Goal: Transaction & Acquisition: Purchase product/service

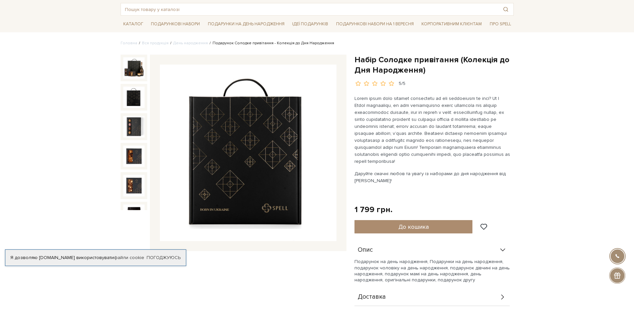
click at [135, 94] on img at bounding box center [133, 97] width 21 height 21
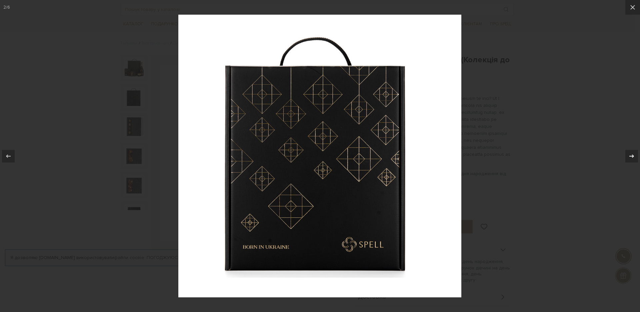
click at [629, 155] on icon at bounding box center [631, 156] width 8 height 8
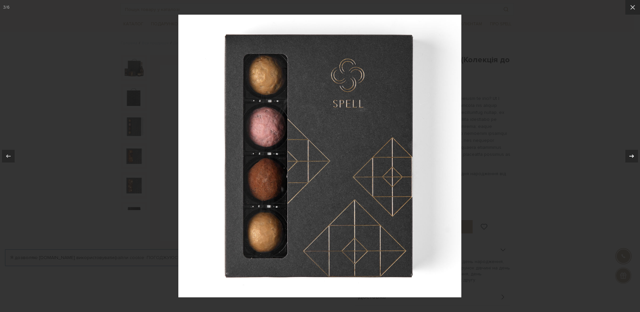
click at [629, 155] on icon at bounding box center [631, 156] width 8 height 8
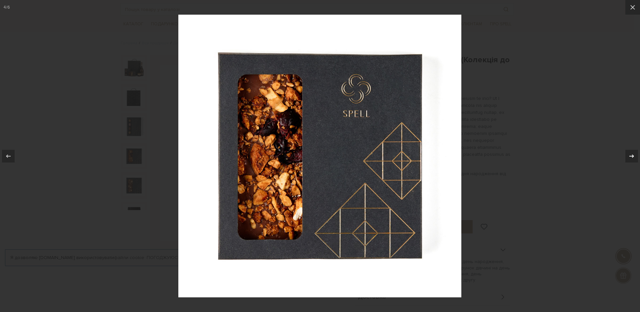
click at [629, 155] on icon at bounding box center [631, 156] width 8 height 8
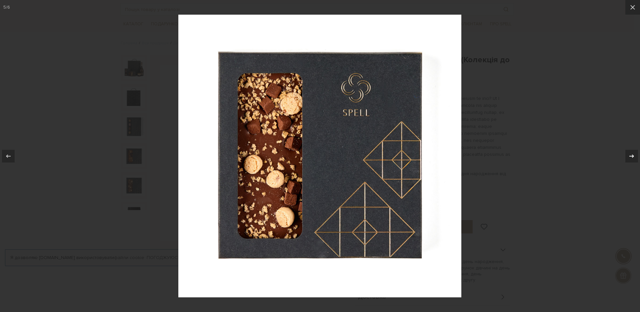
click at [629, 155] on icon at bounding box center [631, 156] width 8 height 8
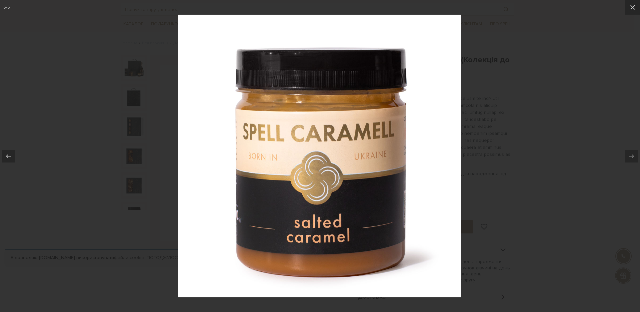
click at [629, 155] on icon at bounding box center [631, 156] width 8 height 8
click at [634, 7] on icon at bounding box center [632, 7] width 8 height 8
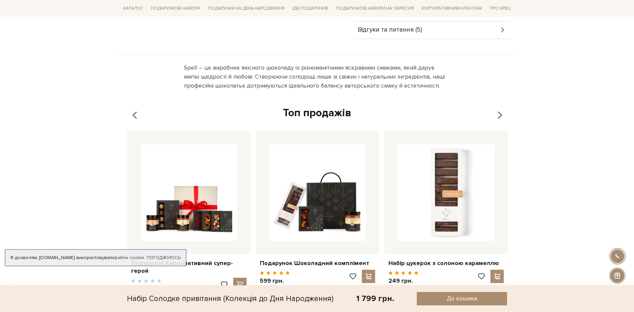
scroll to position [308, 0]
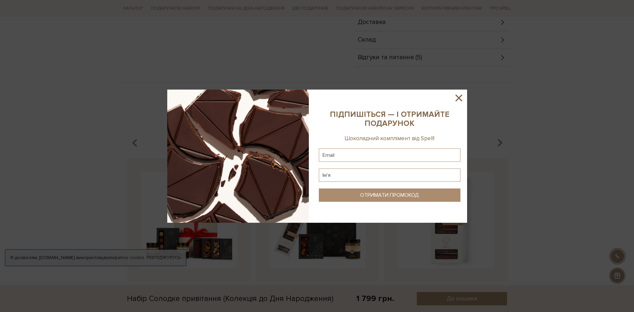
click at [458, 94] on icon at bounding box center [458, 97] width 11 height 11
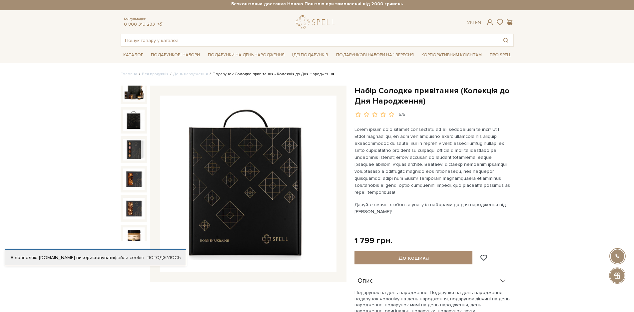
scroll to position [0, 0]
